Goal: Task Accomplishment & Management: Manage account settings

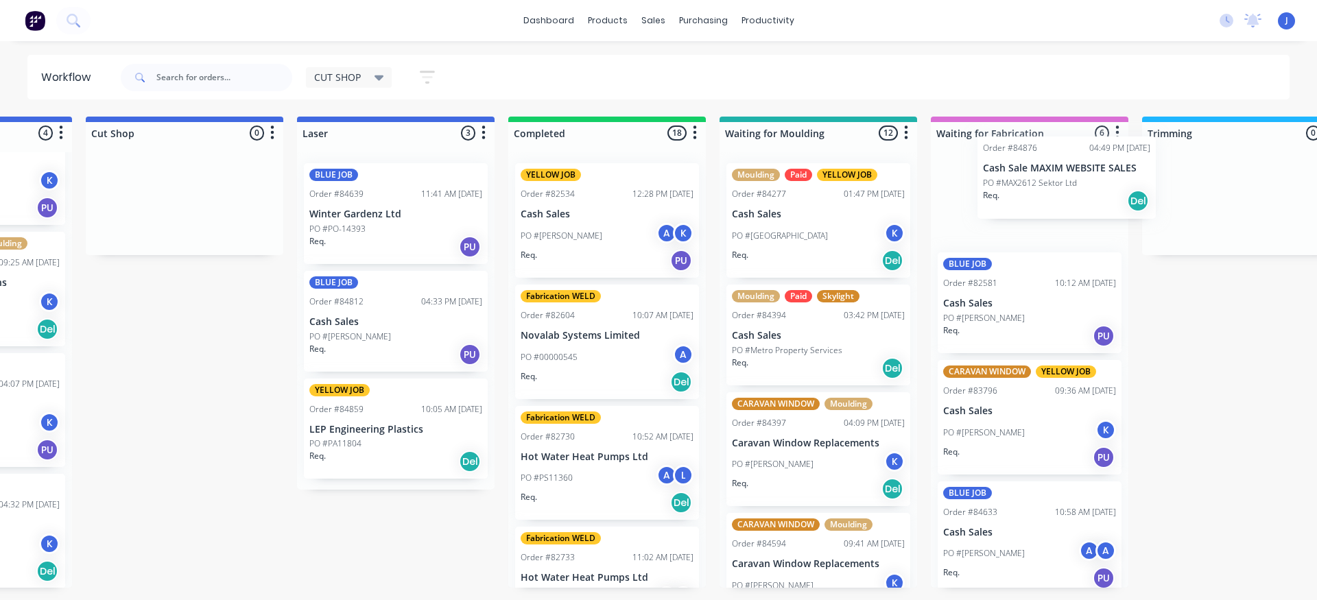
scroll to position [0, 374]
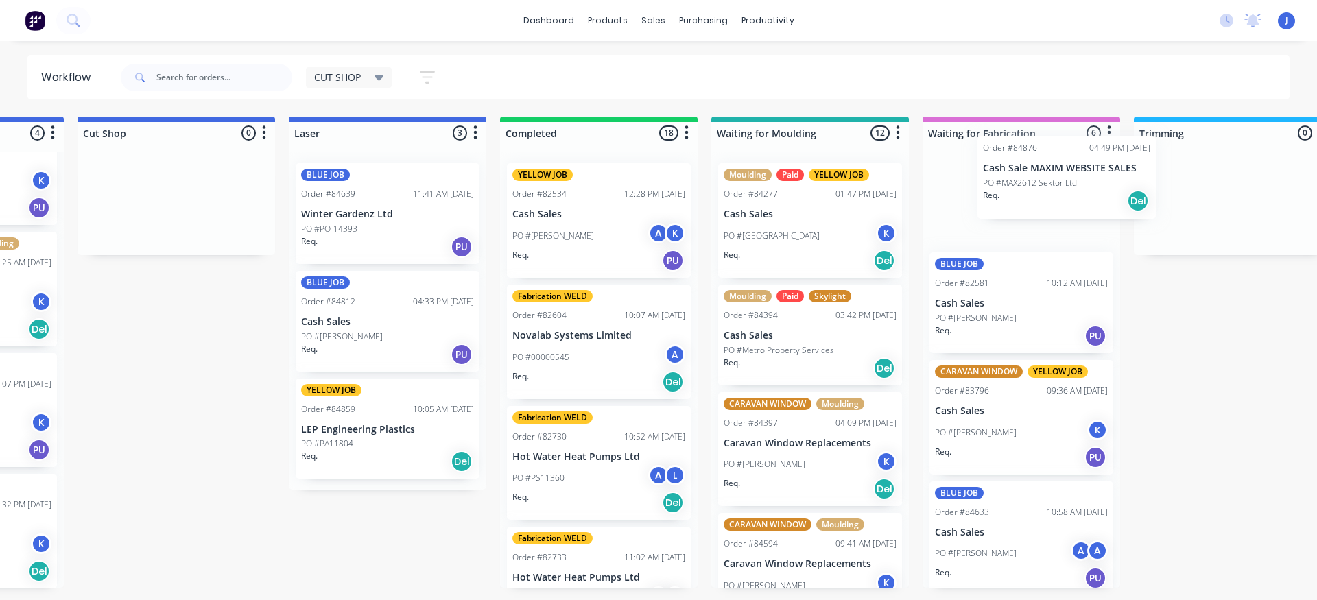
drag, startPoint x: 83, startPoint y: 290, endPoint x: 1029, endPoint y: 178, distance: 952.1
click at [1005, 197] on p "Cash Sale MAXIM WEBSITE SALES" at bounding box center [1021, 195] width 173 height 12
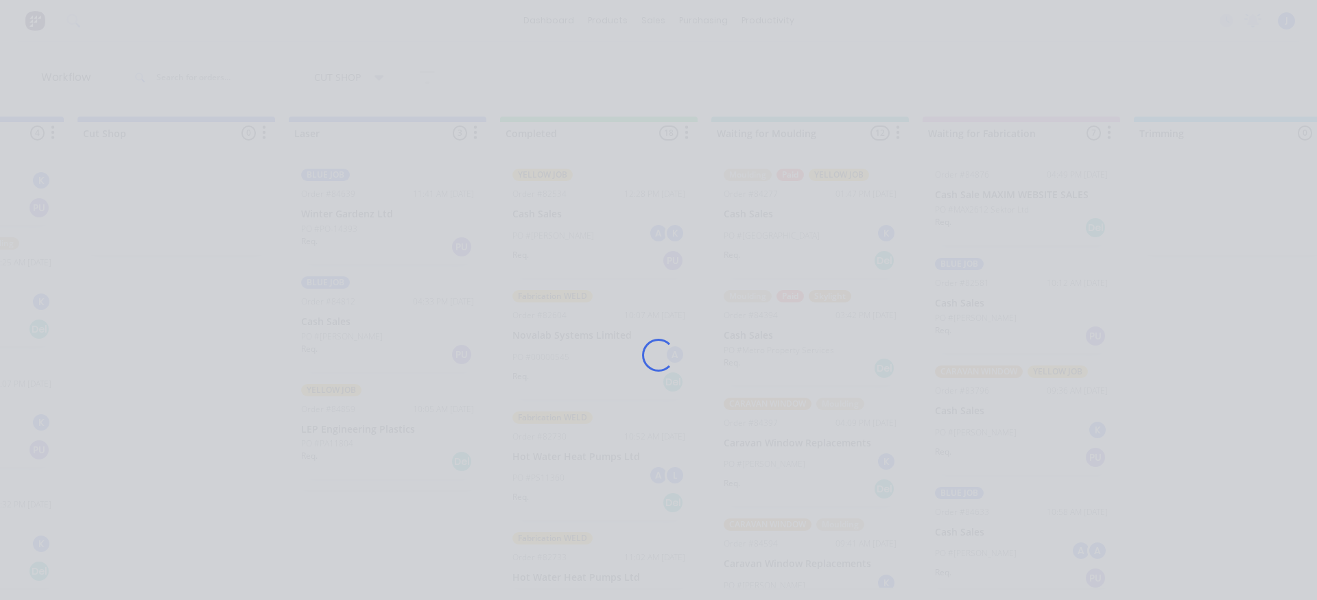
click at [1005, 197] on div "Loading..." at bounding box center [658, 355] width 1097 height 600
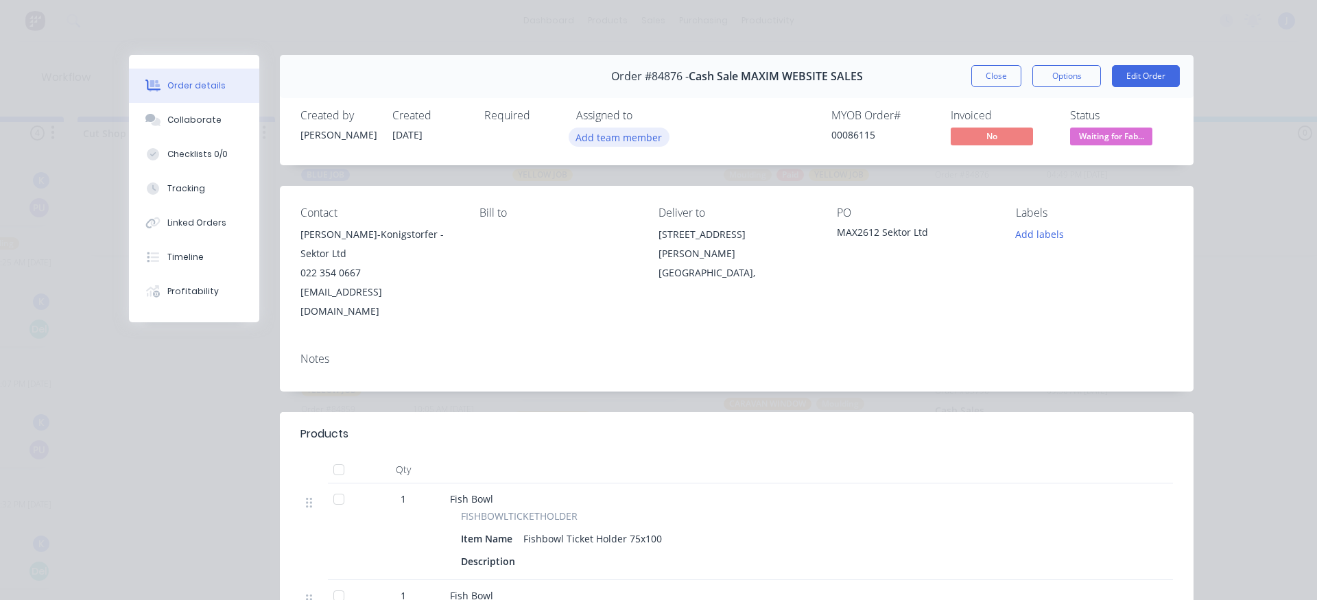
click at [620, 141] on button "Add team member" at bounding box center [618, 137] width 101 height 19
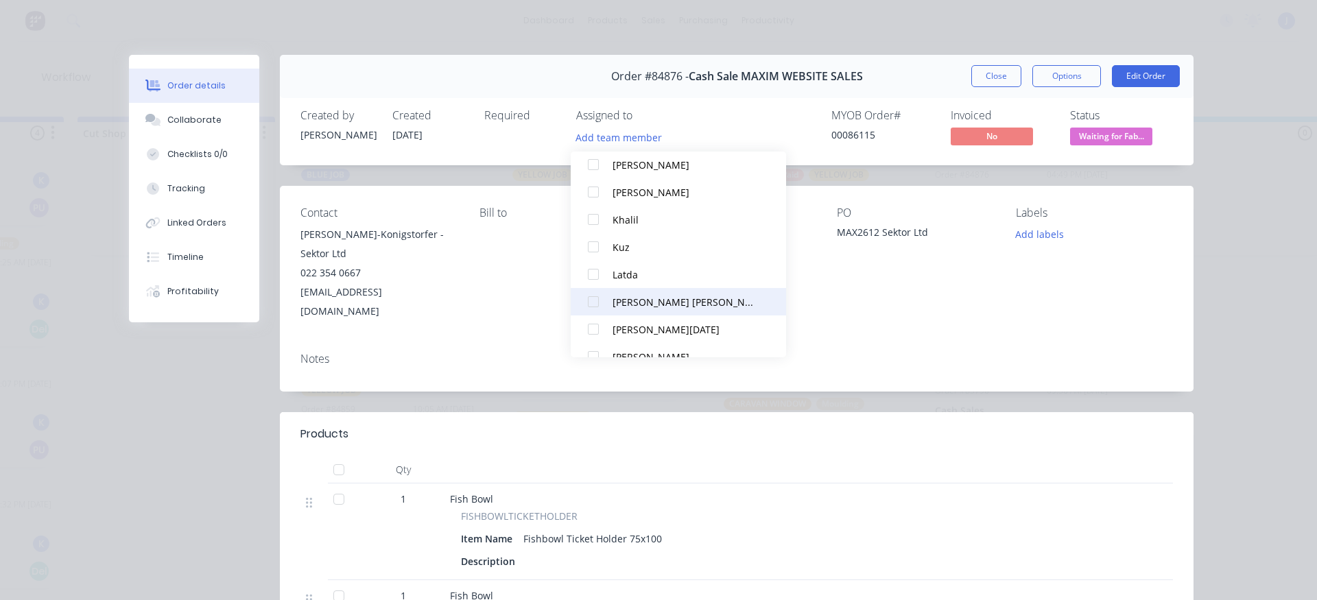
scroll to position [206, 0]
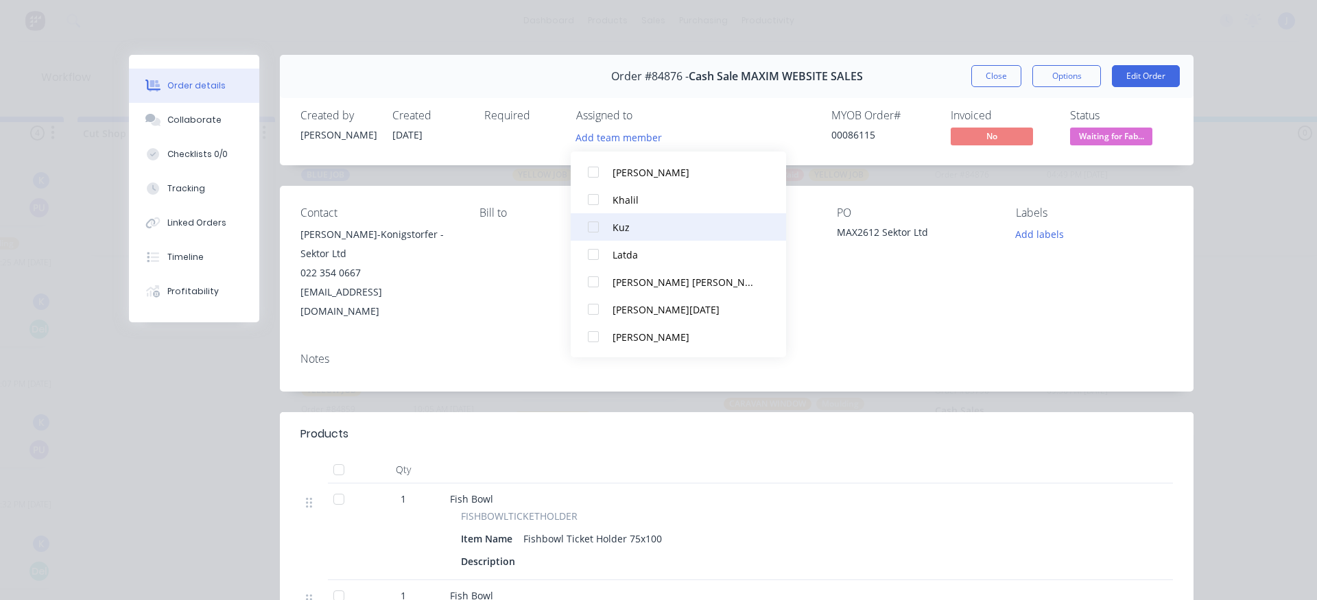
click at [597, 230] on div at bounding box center [592, 226] width 27 height 27
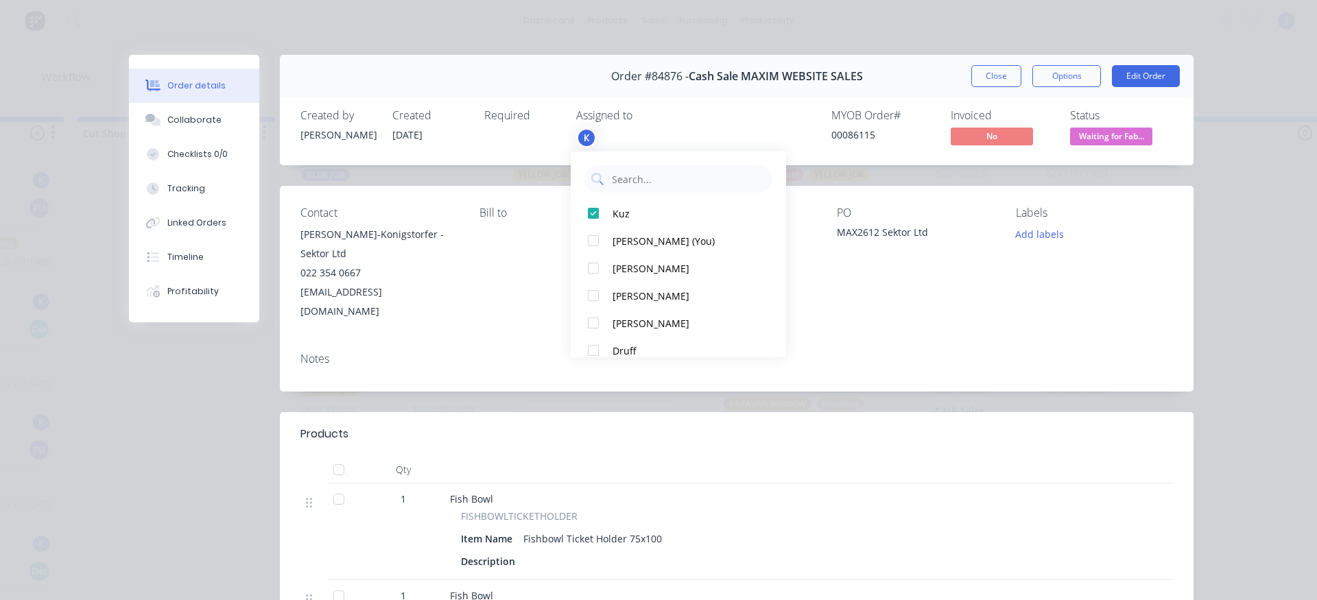
click at [981, 77] on button "Close" at bounding box center [996, 76] width 50 height 22
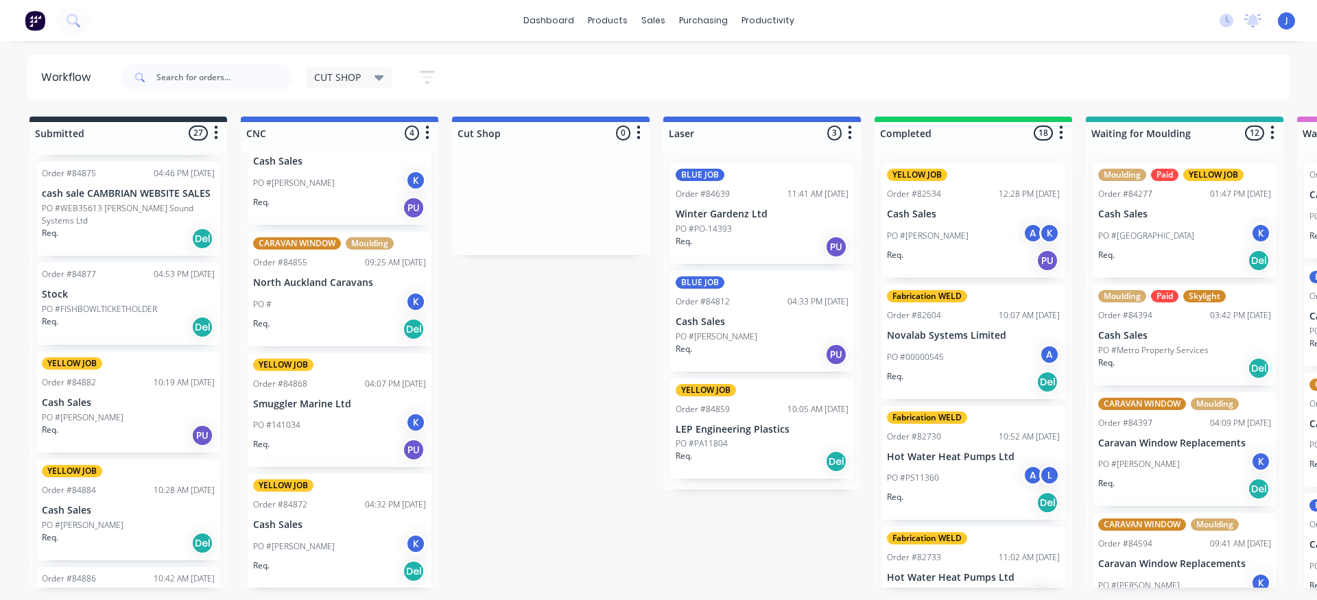
click at [73, 303] on p "PO #FISHBOWLTICKETHOLDER" at bounding box center [99, 309] width 115 height 12
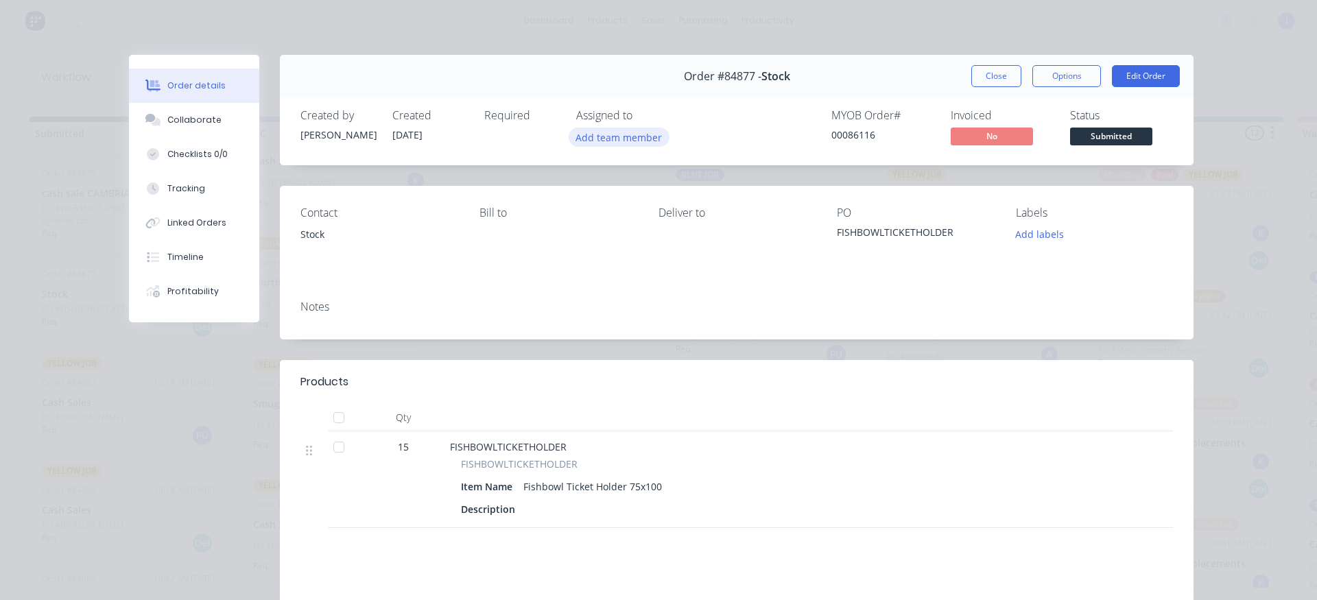
click at [597, 136] on button "Add team member" at bounding box center [618, 137] width 101 height 19
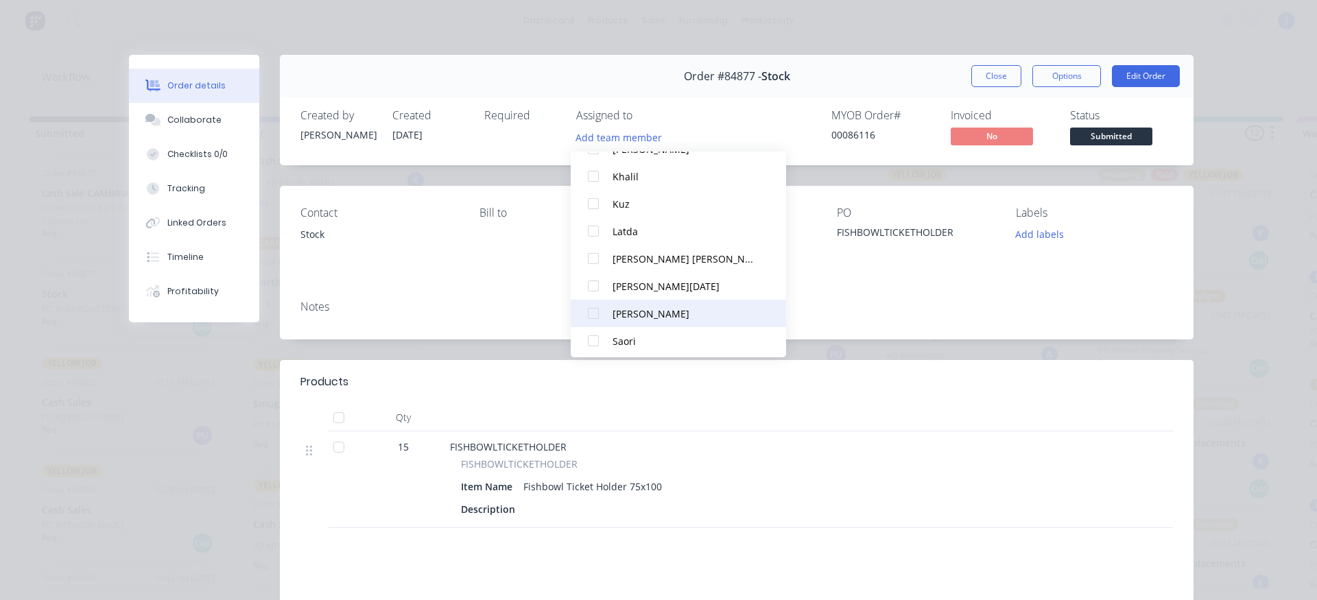
scroll to position [233, 0]
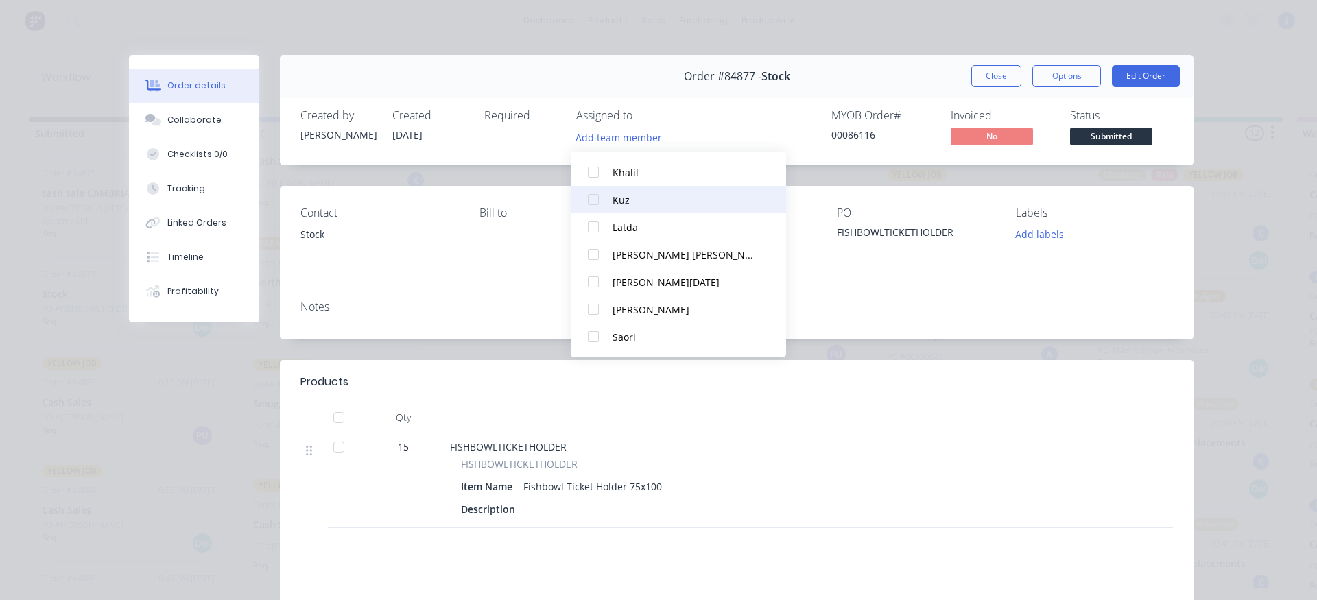
click at [586, 192] on div at bounding box center [592, 199] width 27 height 27
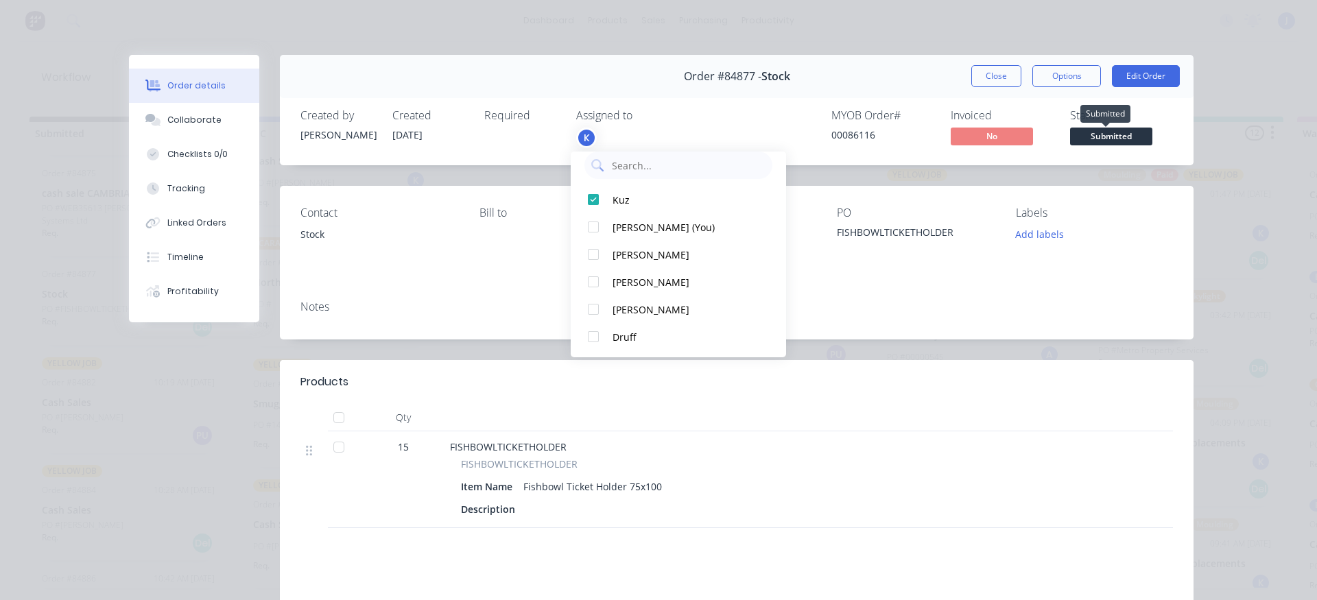
click at [1111, 134] on span "Submitted" at bounding box center [1111, 136] width 82 height 17
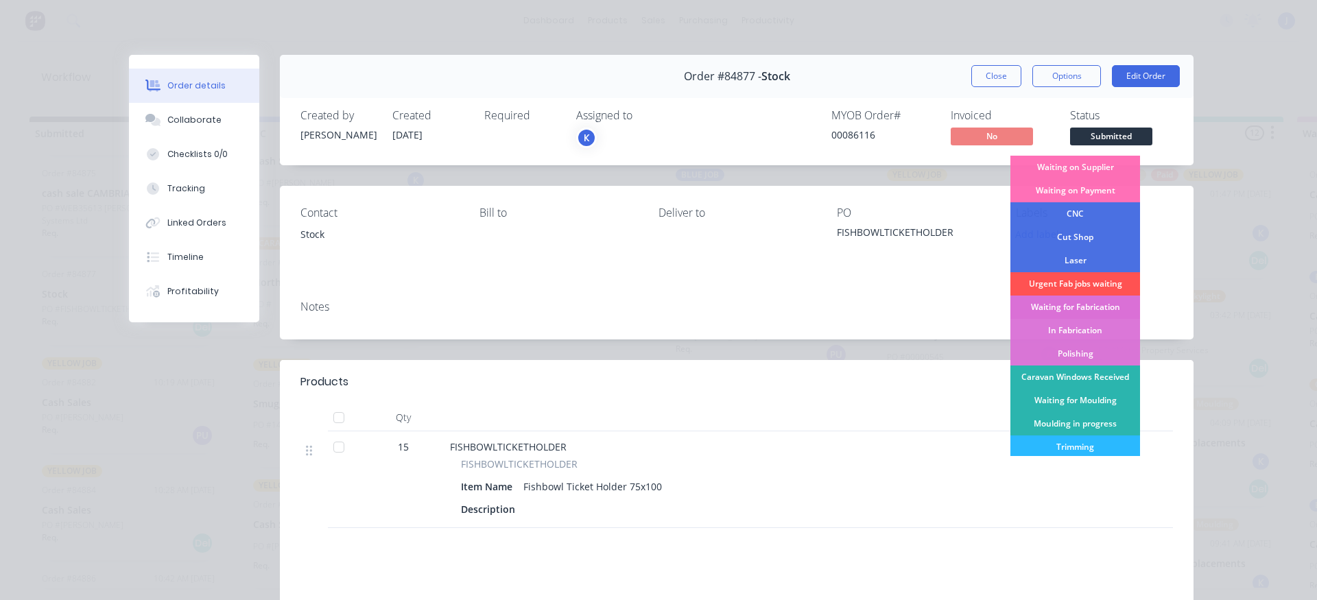
click at [1048, 305] on div "Waiting for Fabrication" at bounding box center [1075, 307] width 130 height 23
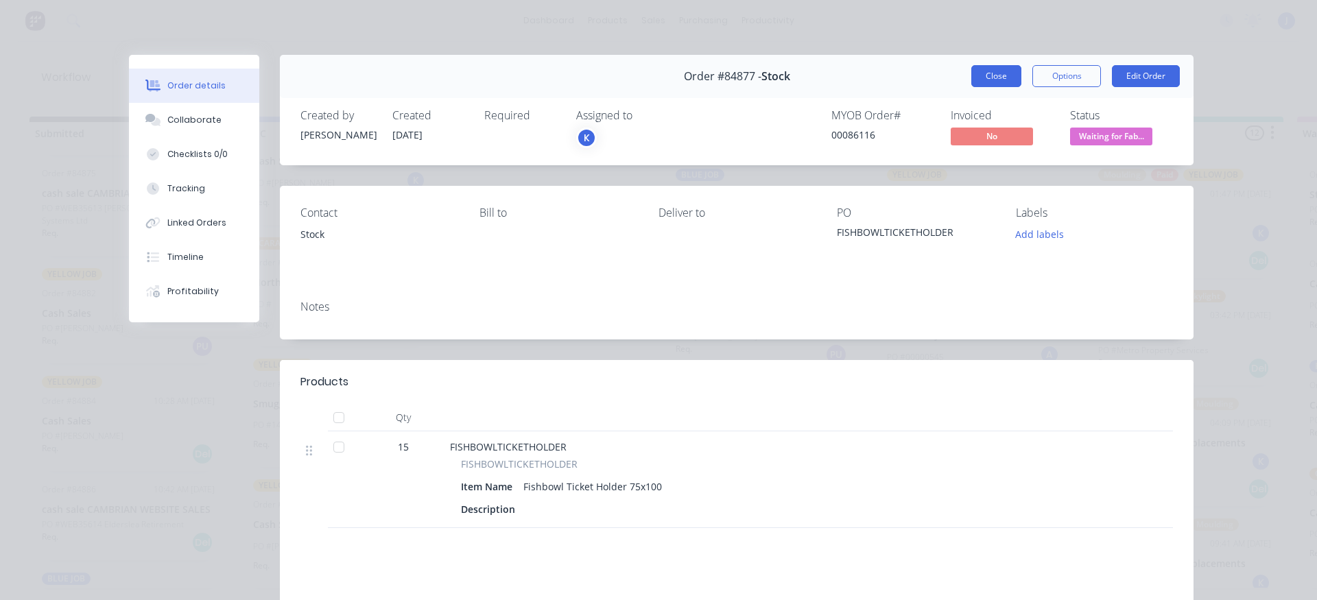
click at [998, 74] on button "Close" at bounding box center [996, 76] width 50 height 22
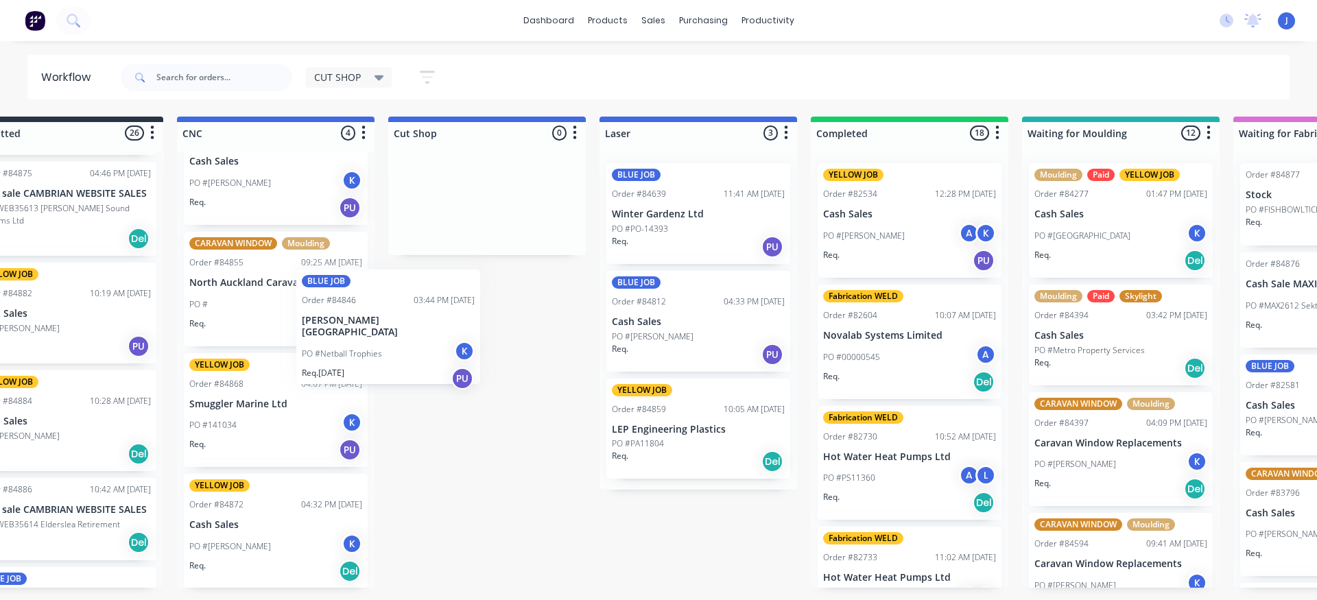
scroll to position [0, 60]
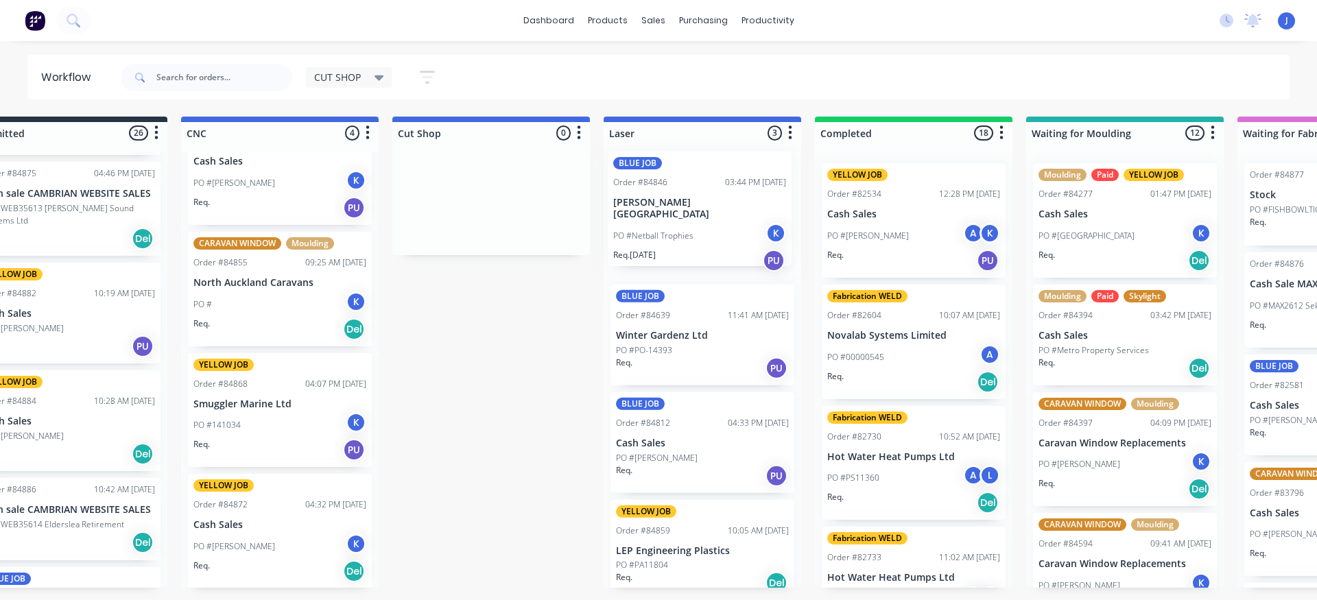
drag, startPoint x: 824, startPoint y: 230, endPoint x: 690, endPoint y: 210, distance: 135.3
